Goal: Information Seeking & Learning: Learn about a topic

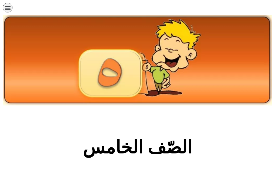
scroll to position [287, 0]
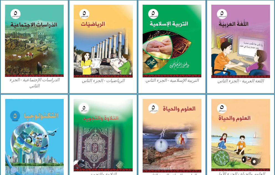
click at [35, 116] on img at bounding box center [34, 137] width 59 height 77
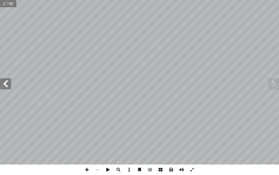
click at [2, 86] on span at bounding box center [5, 83] width 11 height 11
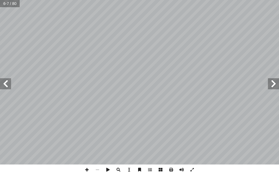
click at [2, 86] on span at bounding box center [5, 83] width 11 height 11
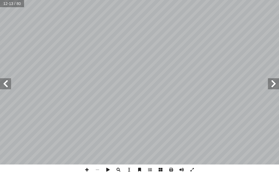
click at [2, 86] on span at bounding box center [5, 83] width 11 height 11
click at [9, 87] on span at bounding box center [5, 83] width 11 height 11
click at [7, 87] on span at bounding box center [5, 83] width 11 height 11
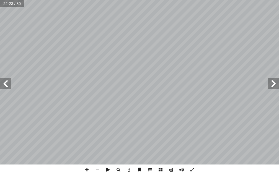
click at [7, 87] on span at bounding box center [5, 83] width 11 height 11
click at [271, 85] on span at bounding box center [273, 83] width 11 height 11
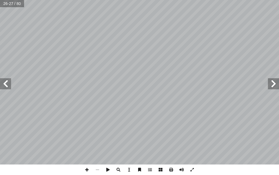
click at [271, 85] on span at bounding box center [273, 83] width 11 height 11
click at [4, 86] on span at bounding box center [5, 83] width 11 height 11
